Goal: Task Accomplishment & Management: Manage account settings

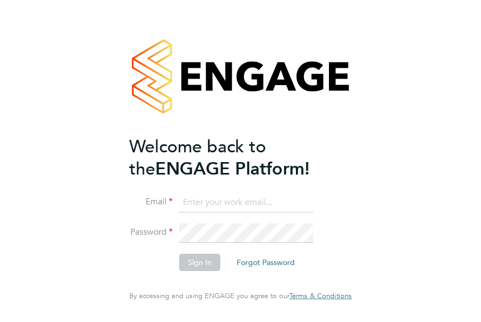
type input "megan@educationmattersgroup.co.uk"
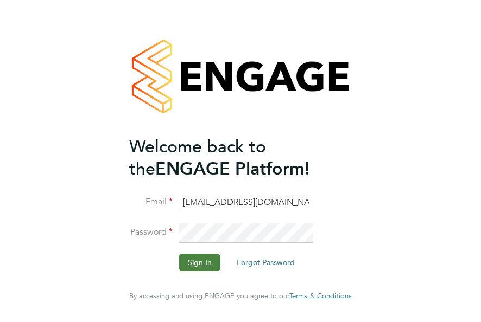
click at [199, 258] on button "Sign In" at bounding box center [199, 262] width 41 height 17
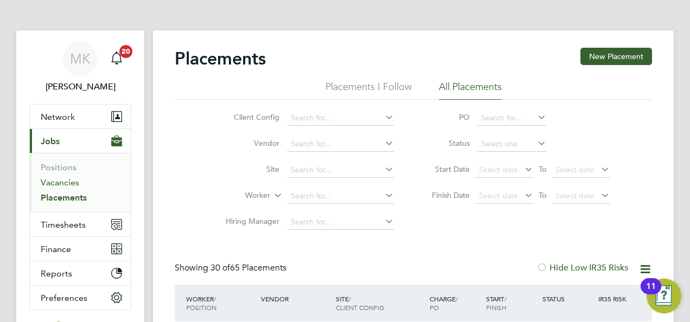
click at [56, 177] on link "Vacancies" at bounding box center [60, 182] width 39 height 10
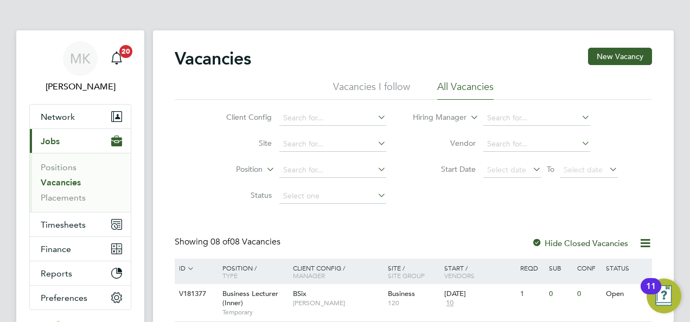
click at [187, 125] on div "Client Config Site Position Status Hiring Manager Vendor Start Date Select date…" at bounding box center [414, 155] width 478 height 110
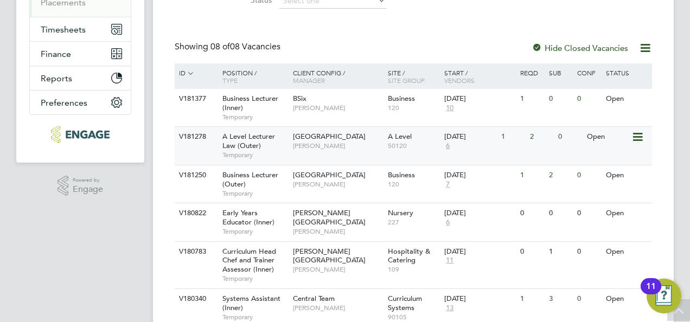
click at [245, 138] on span "A Level Lecturer Law (Outer)" at bounding box center [248, 141] width 53 height 18
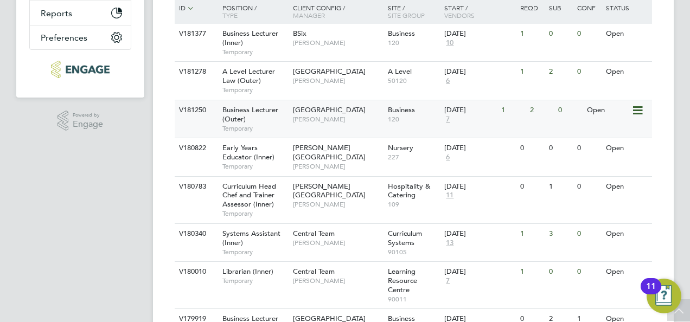
click at [294, 117] on span "Shabnam Shaheen" at bounding box center [338, 119] width 90 height 9
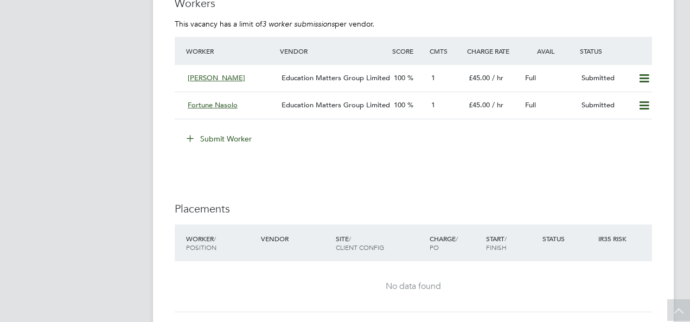
scroll to position [1758, 0]
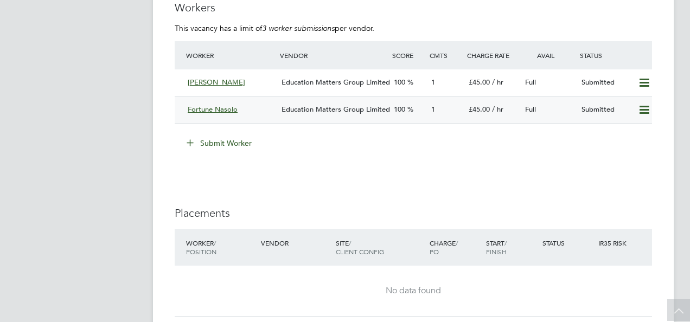
click at [357, 99] on div "Fortune Nasolo Education Matters Group Limited 100 1 £45.00 / hr Full Submitted" at bounding box center [414, 109] width 478 height 27
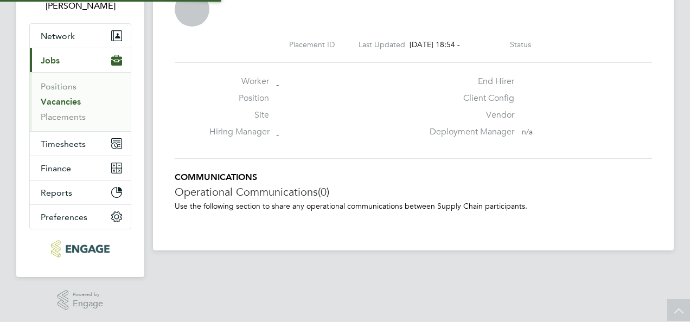
scroll to position [10, 155]
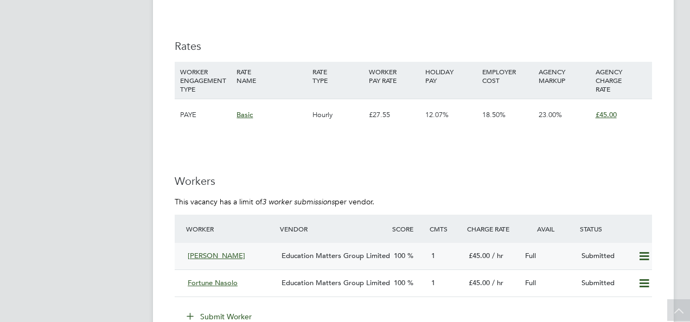
click at [308, 249] on div "Education Matters Group Limited" at bounding box center [333, 256] width 112 height 18
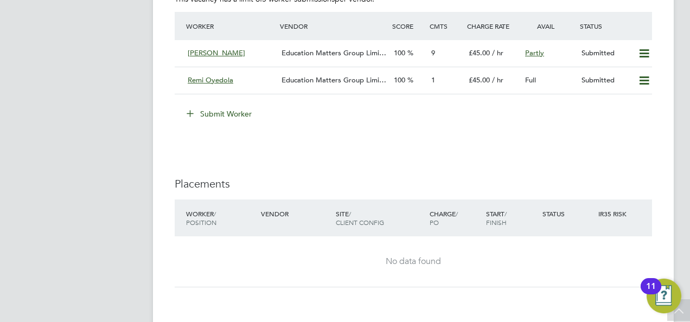
scroll to position [1910, 0]
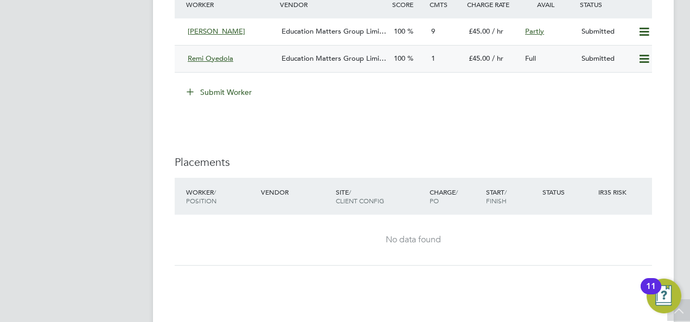
click at [340, 54] on span "Education Matters Group Limi…" at bounding box center [334, 58] width 105 height 9
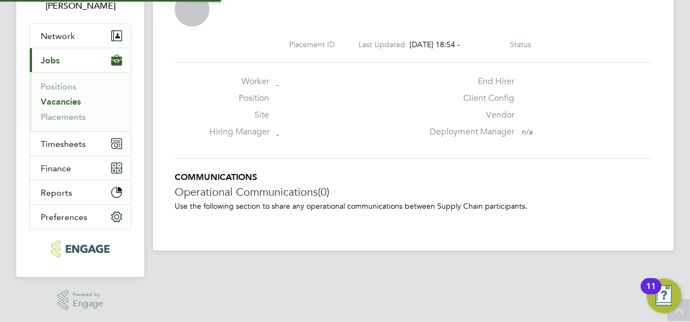
scroll to position [17, 214]
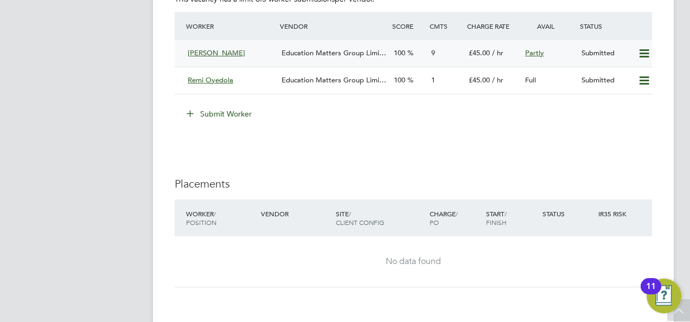
click at [275, 53] on div "Abigail Allison" at bounding box center [230, 53] width 94 height 18
